Goal: Check status: Check status

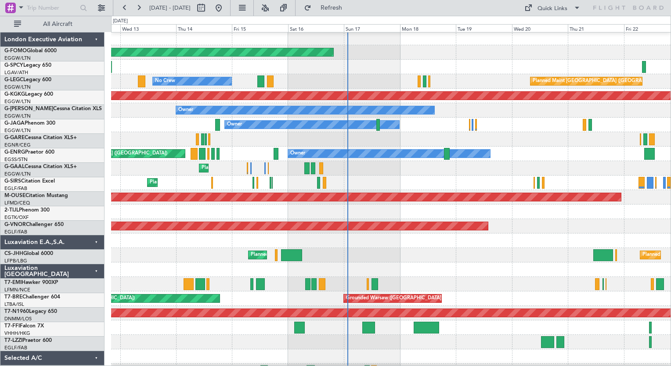
scroll to position [2, 0]
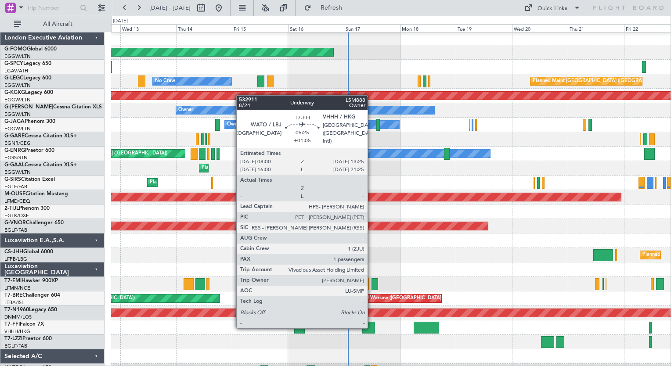
click at [372, 328] on div at bounding box center [368, 328] width 13 height 12
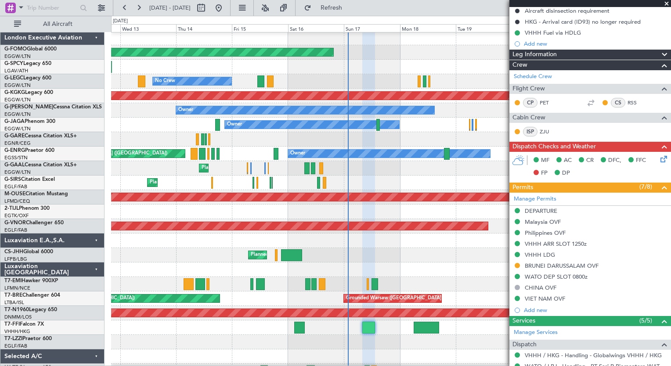
scroll to position [141, 0]
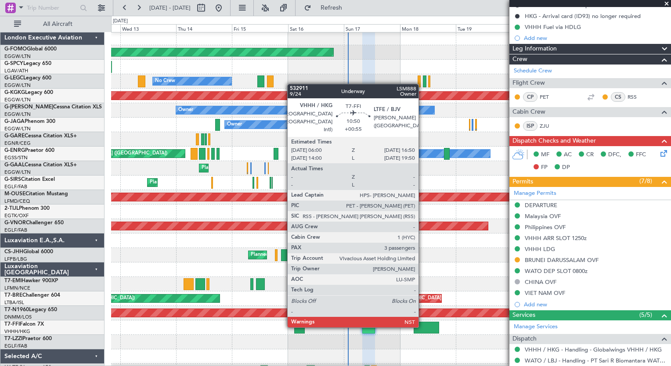
click at [423, 327] on div at bounding box center [426, 328] width 25 height 12
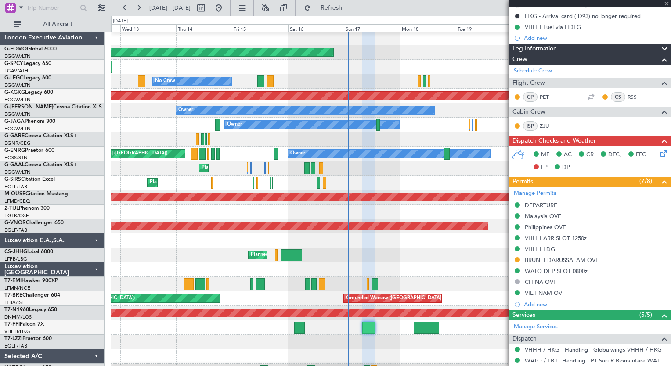
type input "+00:55"
type input "3"
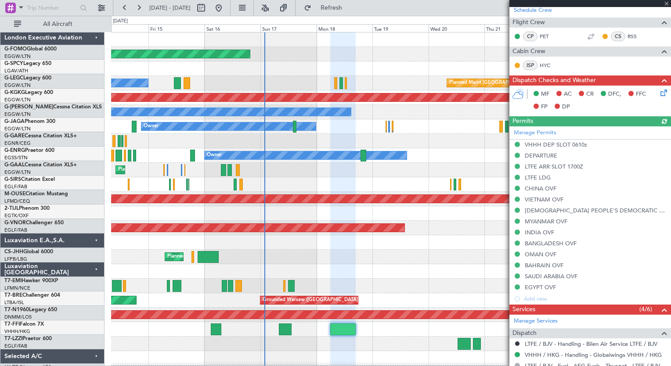
scroll to position [0, 0]
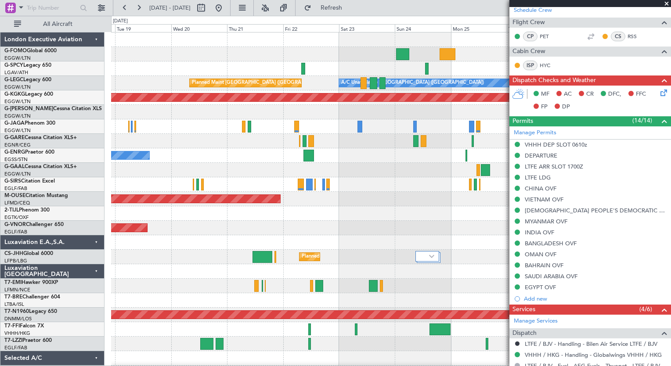
click at [108, 313] on div "Planned Maint Windsor Locks ([PERSON_NAME] Intl) Planned Maint [GEOGRAPHIC_DATA…" at bounding box center [335, 191] width 671 height 351
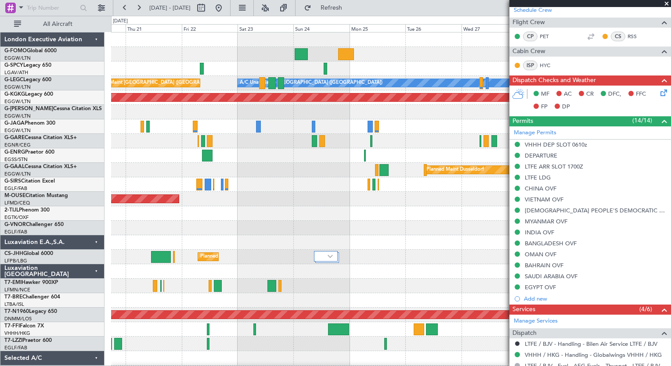
click at [257, 163] on div "Planned Maint [GEOGRAPHIC_DATA] ([GEOGRAPHIC_DATA]) A/C Unavailable [GEOGRAPHIC…" at bounding box center [391, 221] width 560 height 377
